Goal: Task Accomplishment & Management: Use online tool/utility

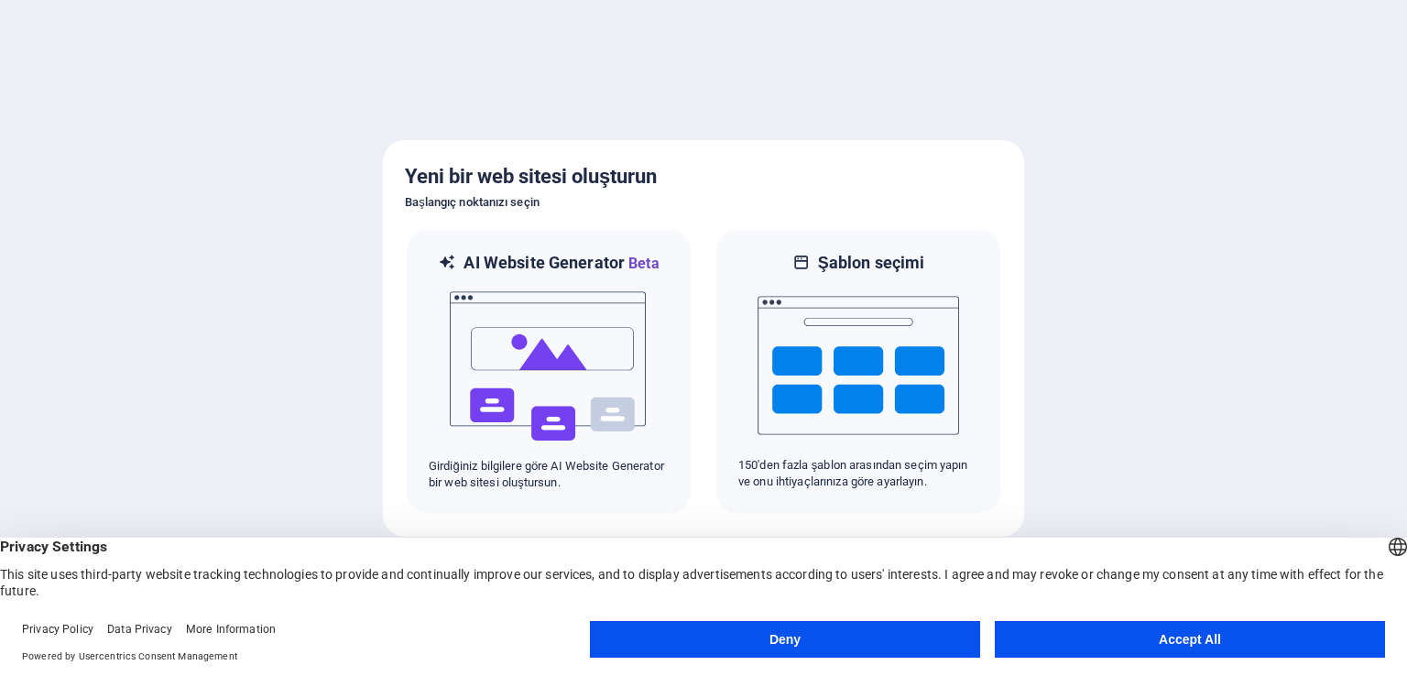
click at [1125, 641] on button "Accept All" at bounding box center [1190, 639] width 390 height 37
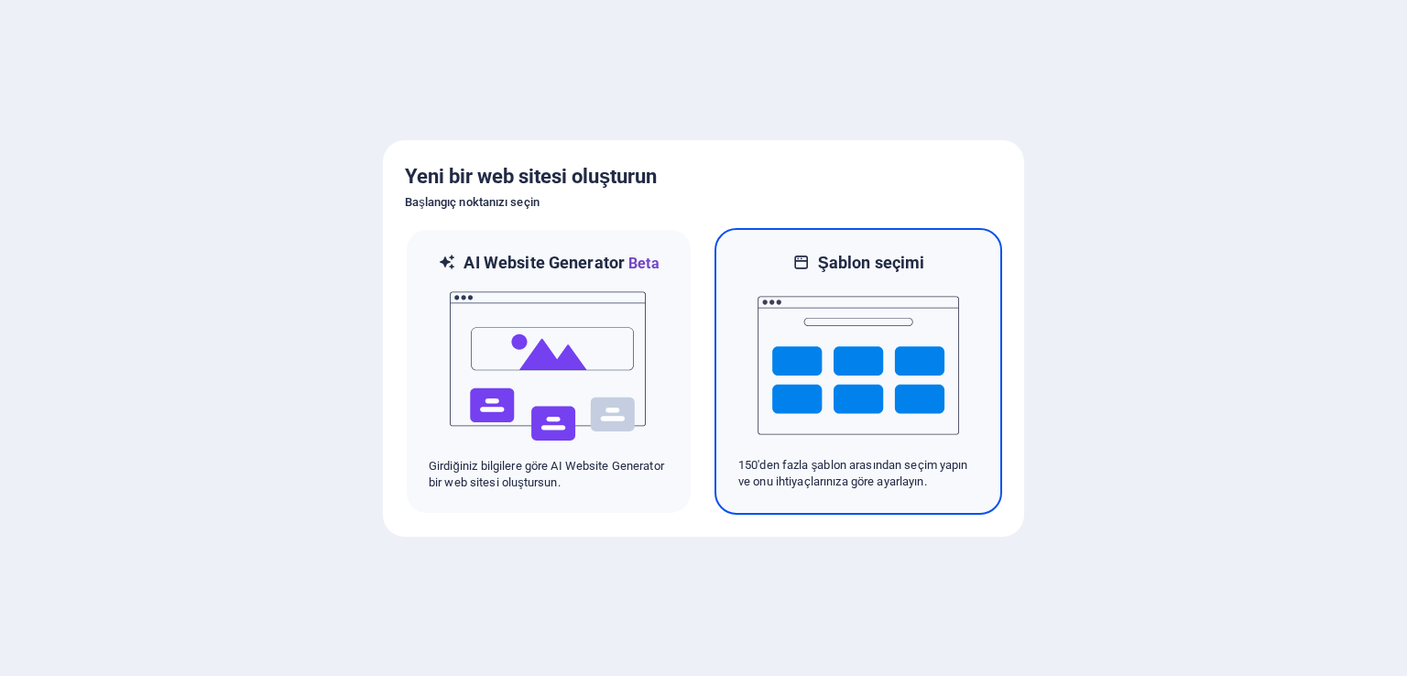
click at [828, 485] on p "150'den fazla şablon arasından seçim yapın ve onu ihtiyaçlarınıza göre ayarlayı…" at bounding box center [858, 473] width 240 height 33
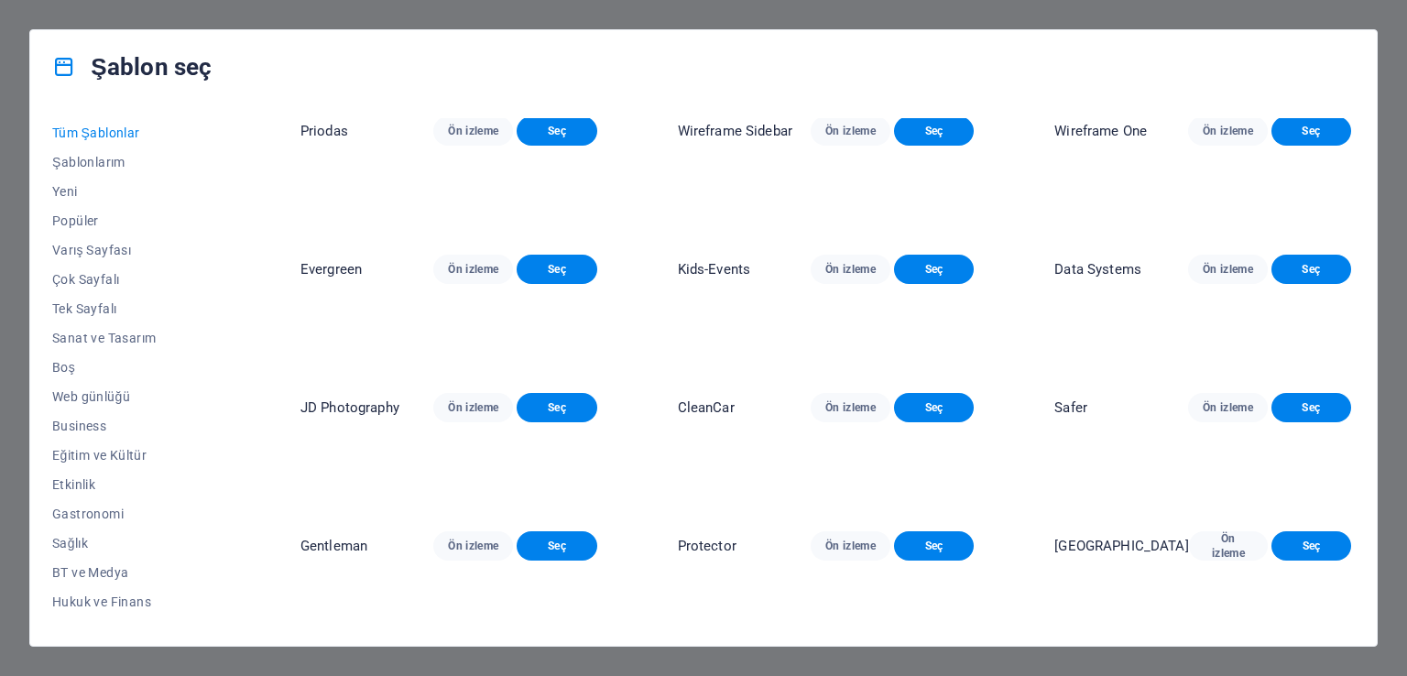
scroll to position [2656, 0]
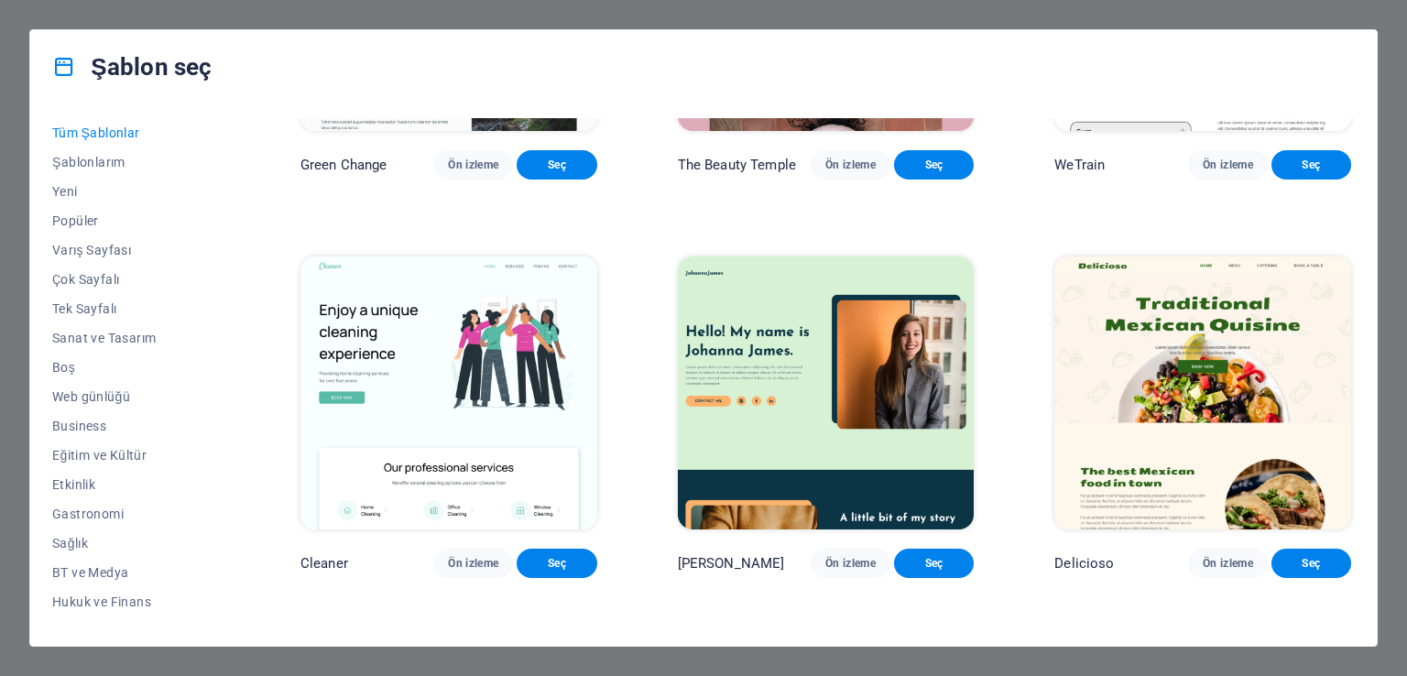
click at [1377, 16] on div "Şablon seç Tüm Şablonlar Şablonlarım Yeni Popüler Varış Sayfası Çok Sayfalı Tek…" at bounding box center [703, 338] width 1407 height 676
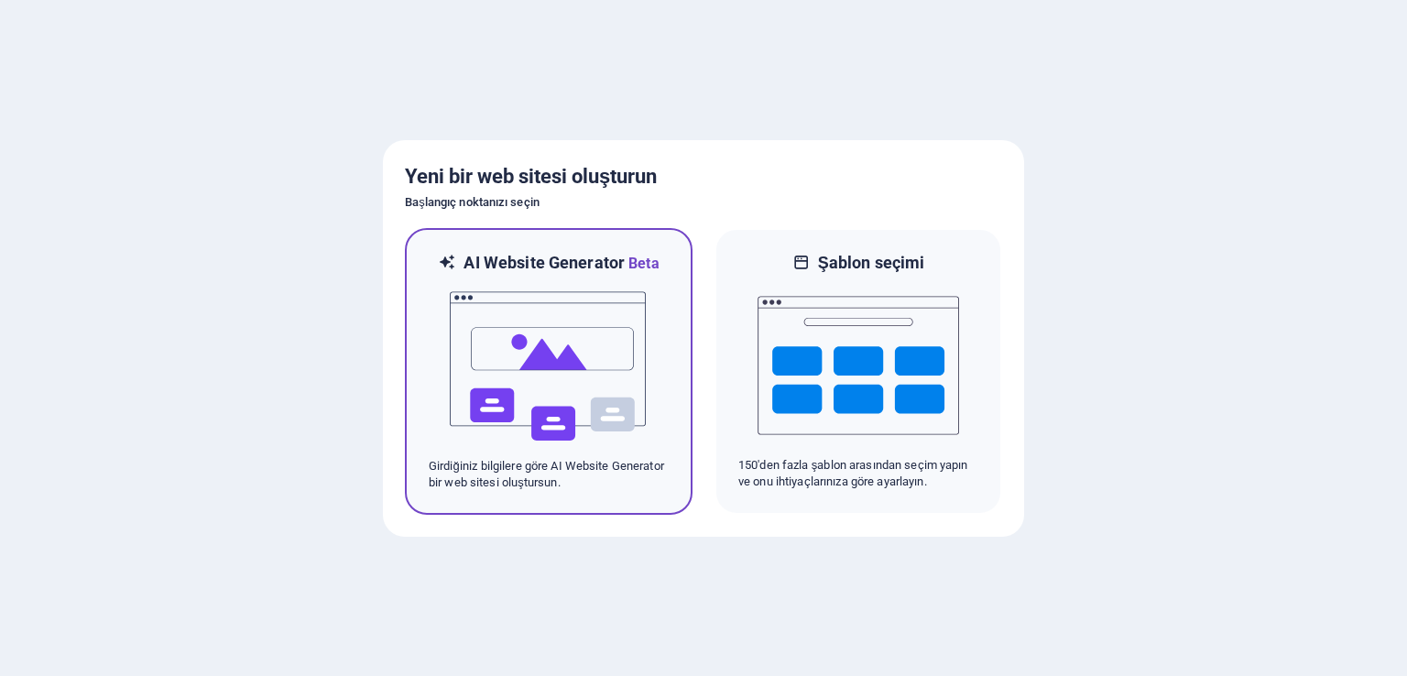
click at [659, 333] on div at bounding box center [549, 366] width 240 height 183
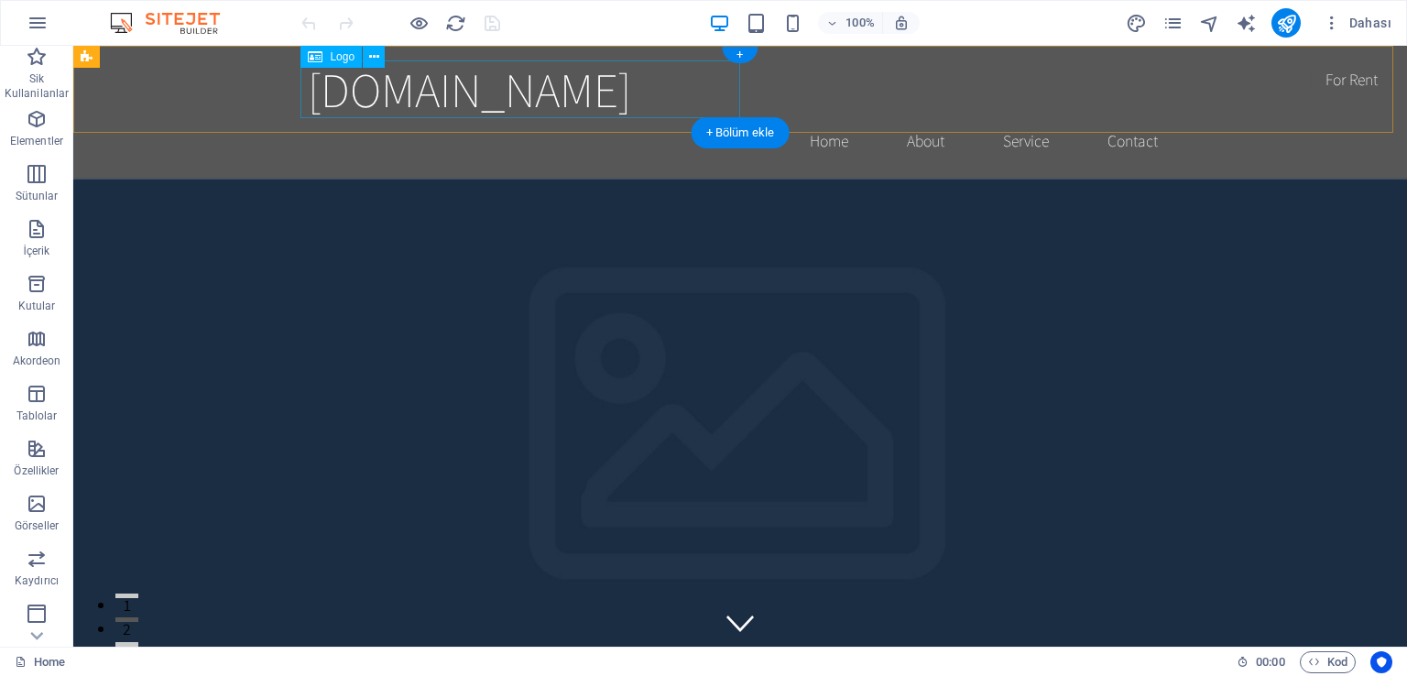
click at [663, 111] on div "[DOMAIN_NAME]" at bounding box center [740, 89] width 865 height 58
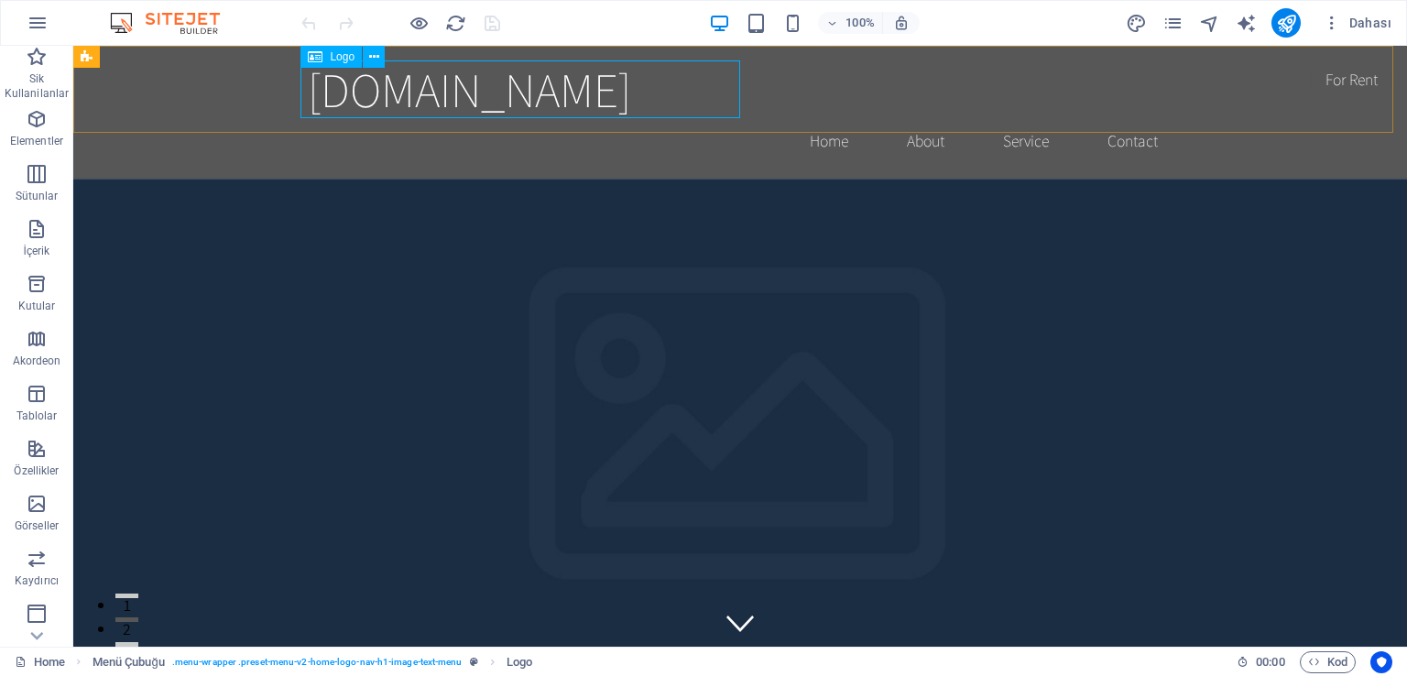
click at [342, 63] on div "Logo" at bounding box center [330, 57] width 61 height 22
click at [341, 59] on span "Logo" at bounding box center [342, 56] width 25 height 11
click at [720, 129] on div "+ Bölüm ekle" at bounding box center [740, 132] width 98 height 31
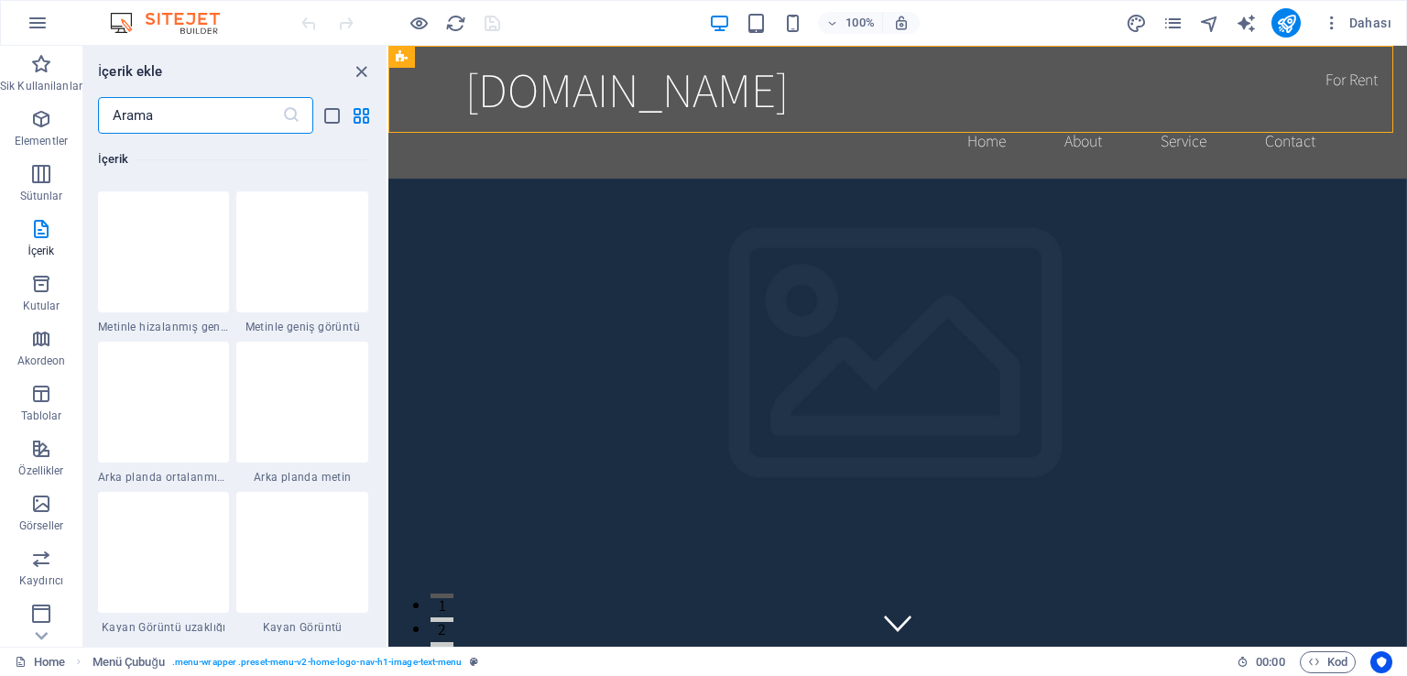
scroll to position [3663, 0]
